Goal: Task Accomplishment & Management: Manage account settings

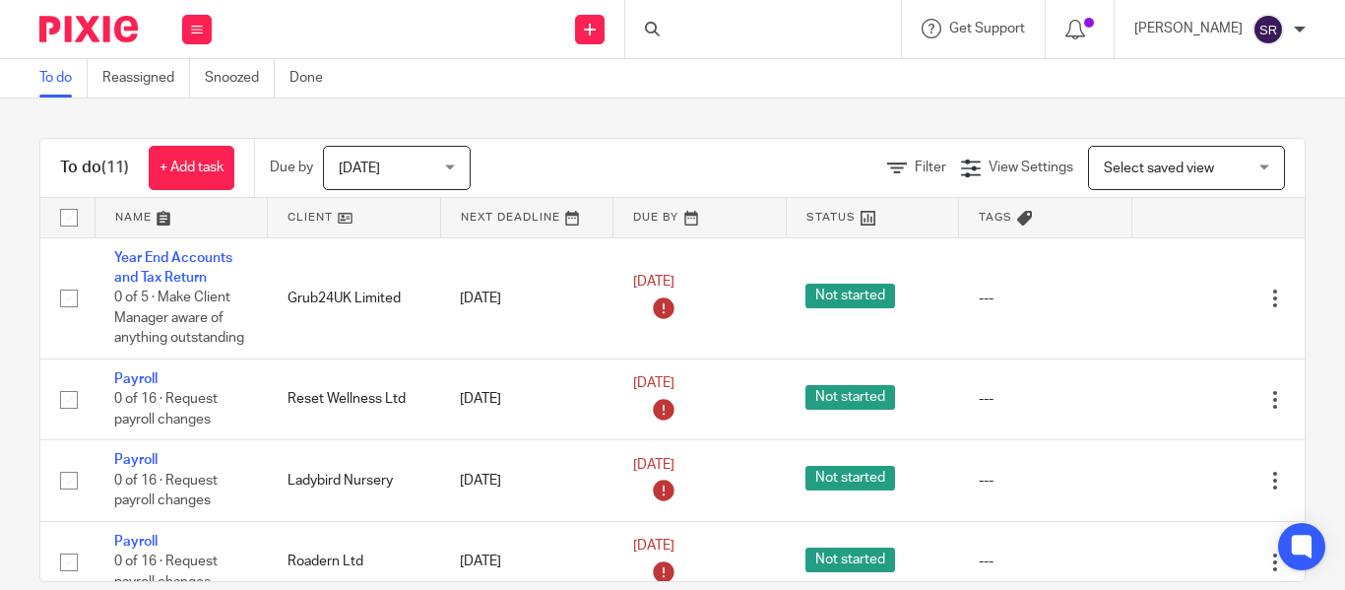
click at [628, 28] on div at bounding box center [763, 29] width 276 height 58
click at [665, 28] on input "Search" at bounding box center [753, 33] width 177 height 18
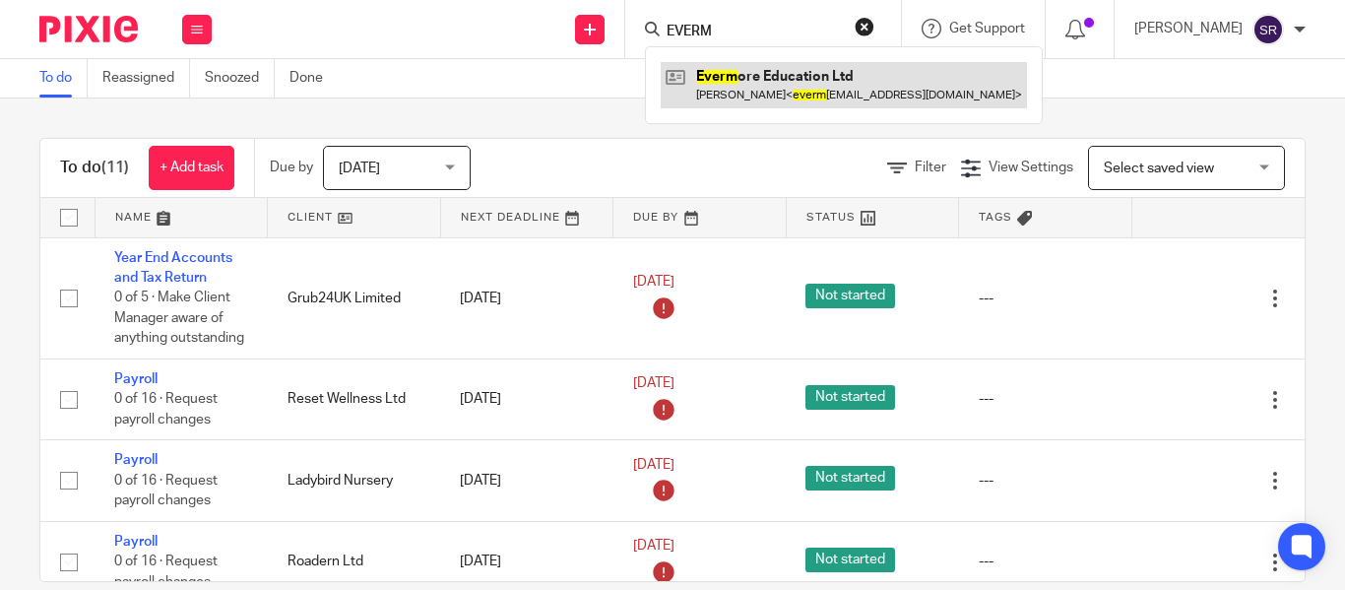
type input "EVERM"
click at [711, 65] on link at bounding box center [844, 84] width 366 height 45
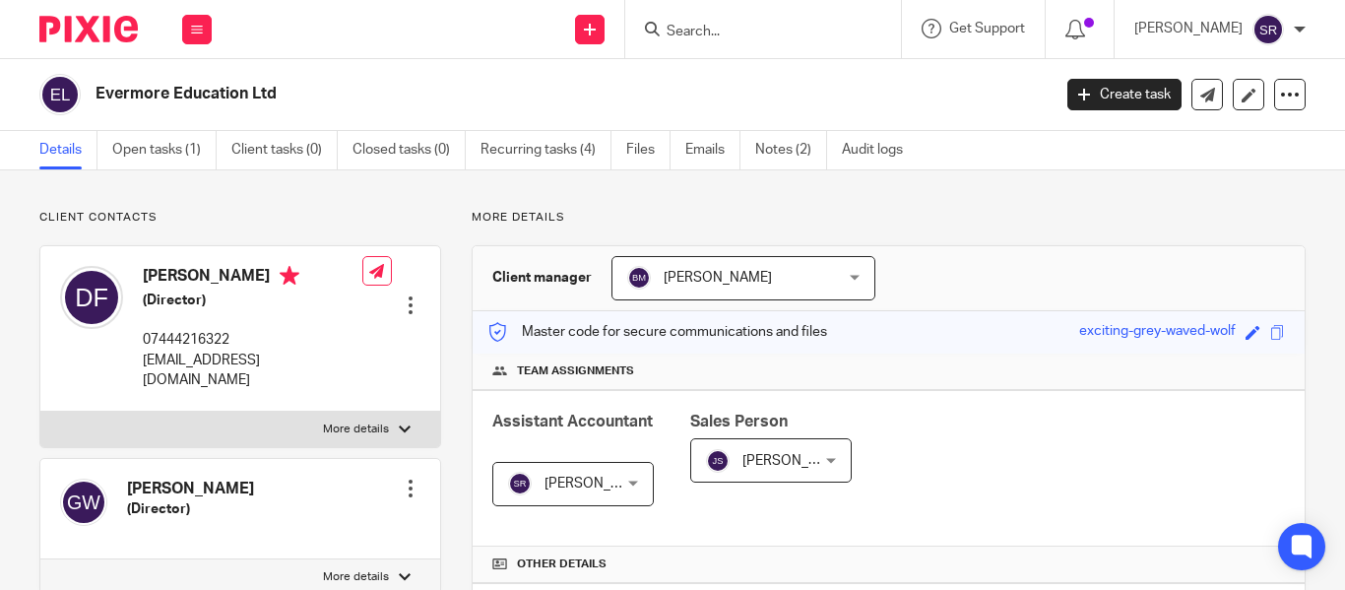
scroll to position [38, 0]
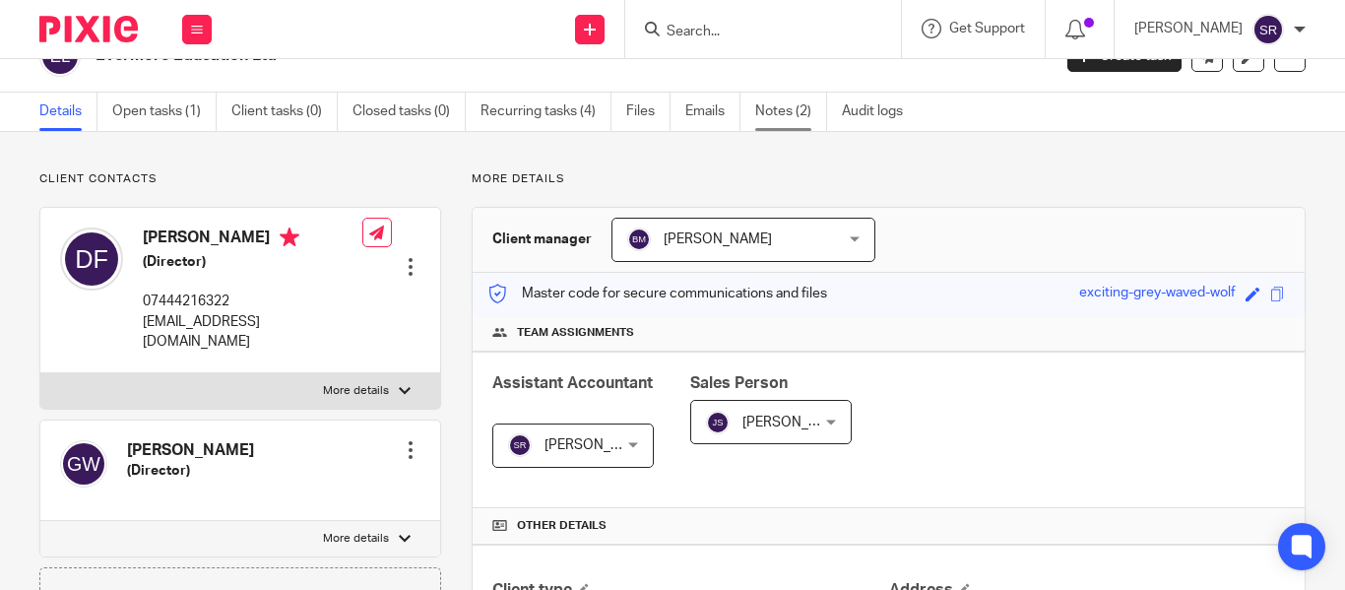
click at [763, 99] on link "Notes (2)" at bounding box center [791, 112] width 72 height 38
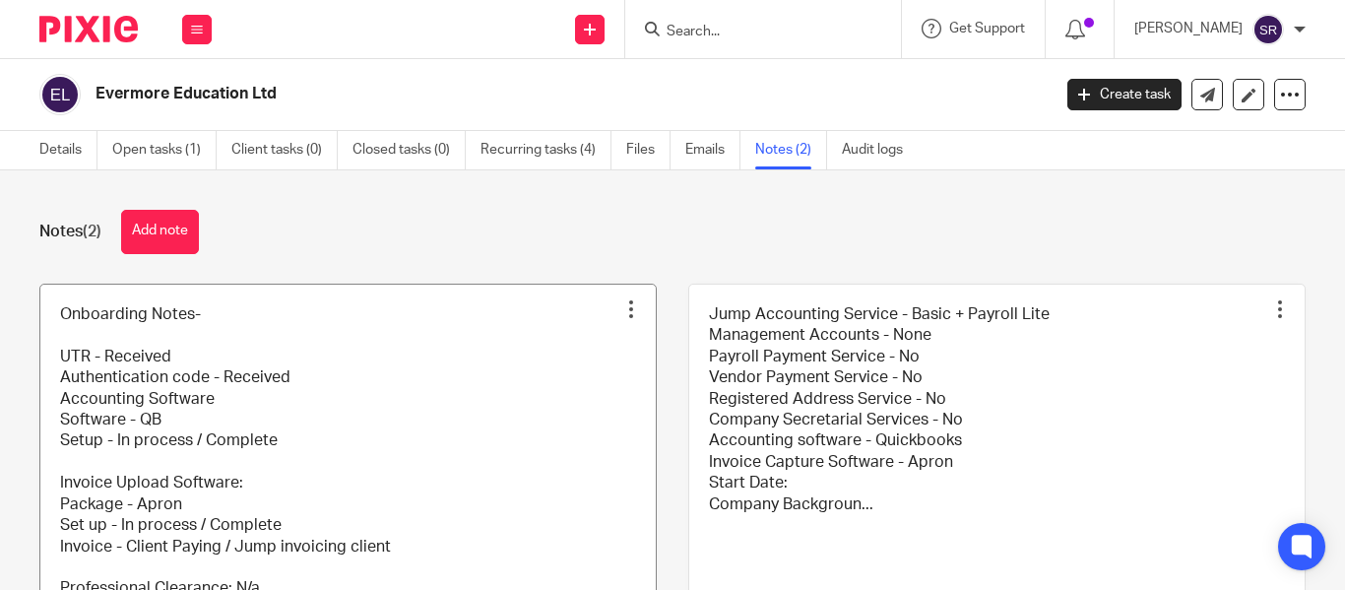
scroll to position [146, 0]
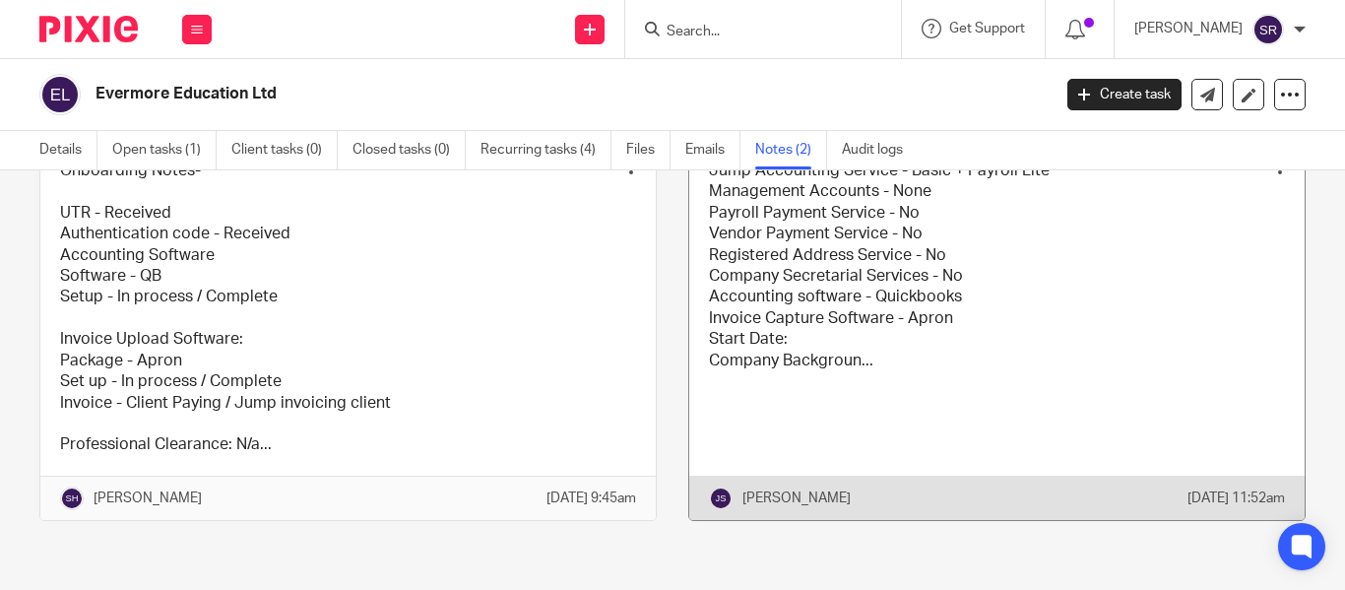
click at [767, 294] on link at bounding box center [997, 330] width 616 height 379
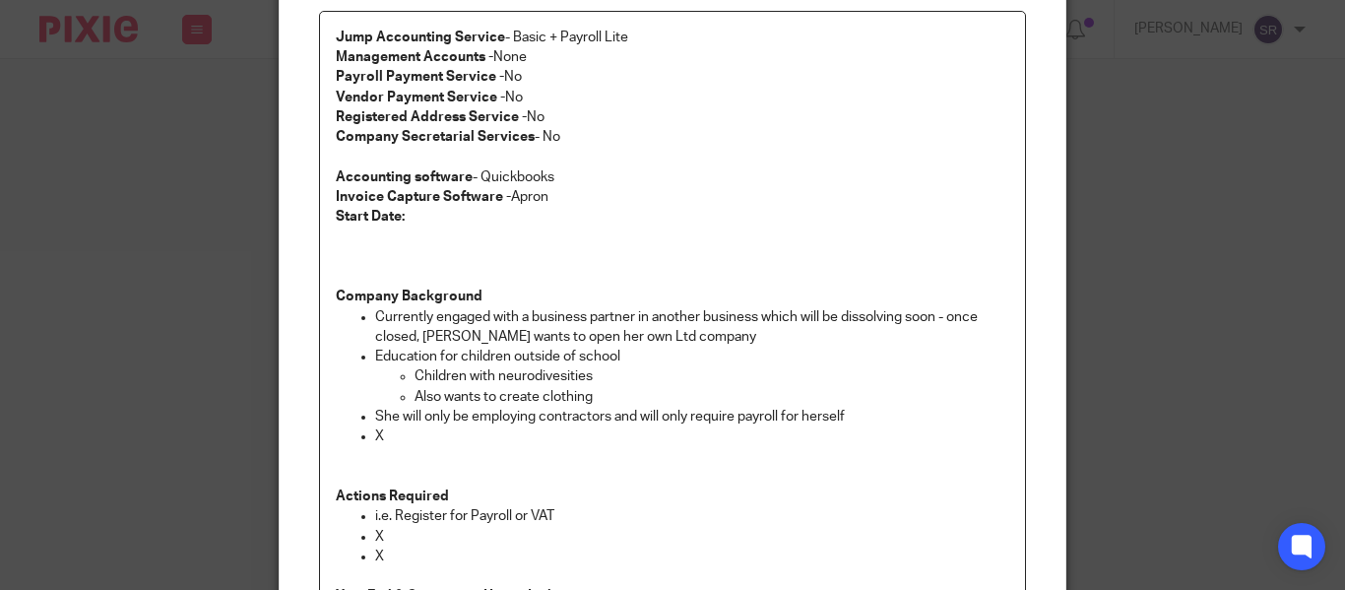
scroll to position [201, 0]
click at [647, 285] on p at bounding box center [673, 257] width 674 height 60
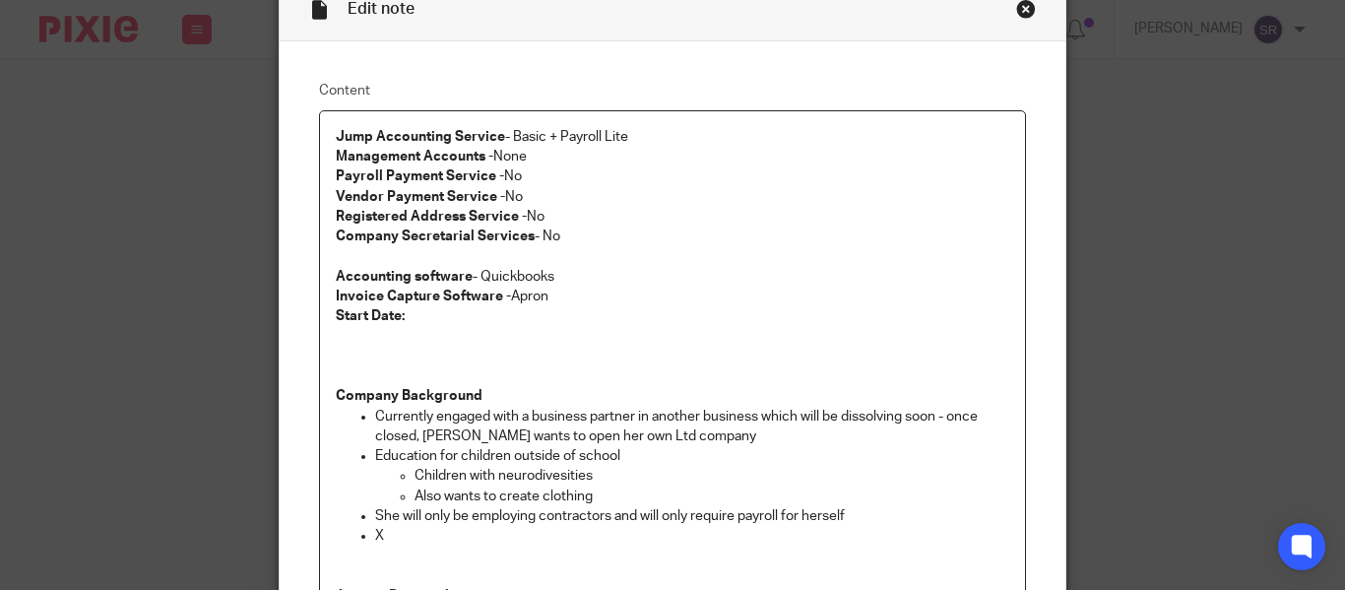
scroll to position [0, 0]
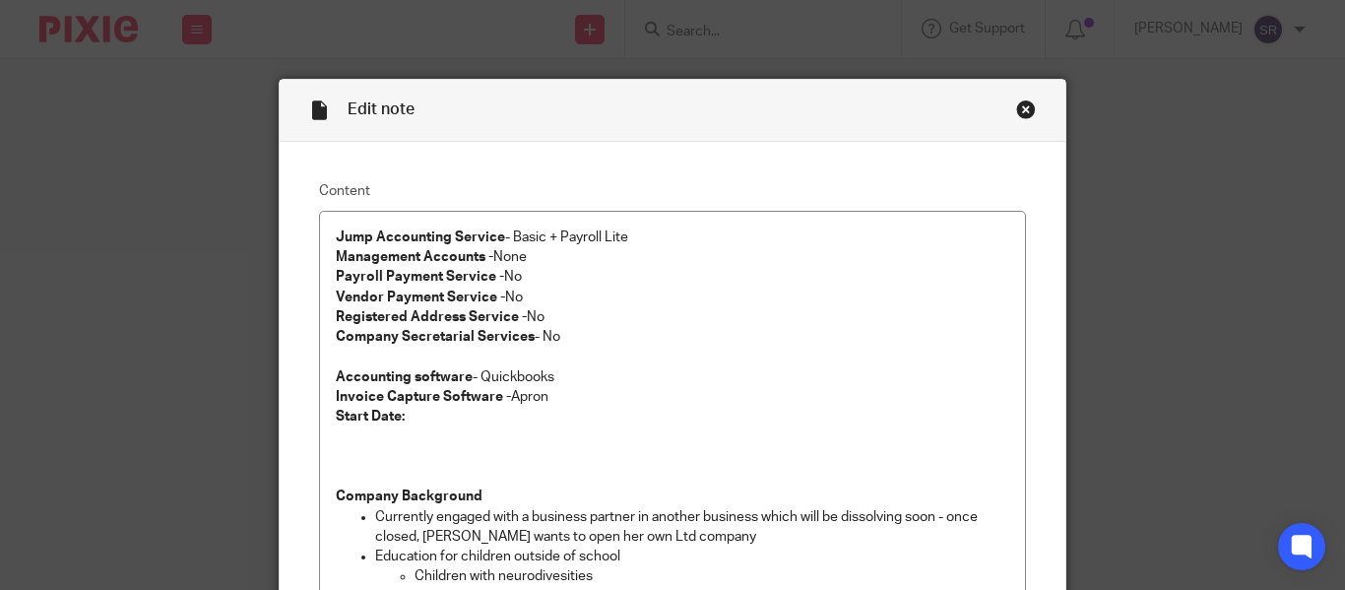
click at [1022, 113] on div "Close this dialog window" at bounding box center [1026, 109] width 20 height 20
